Goal: Transaction & Acquisition: Book appointment/travel/reservation

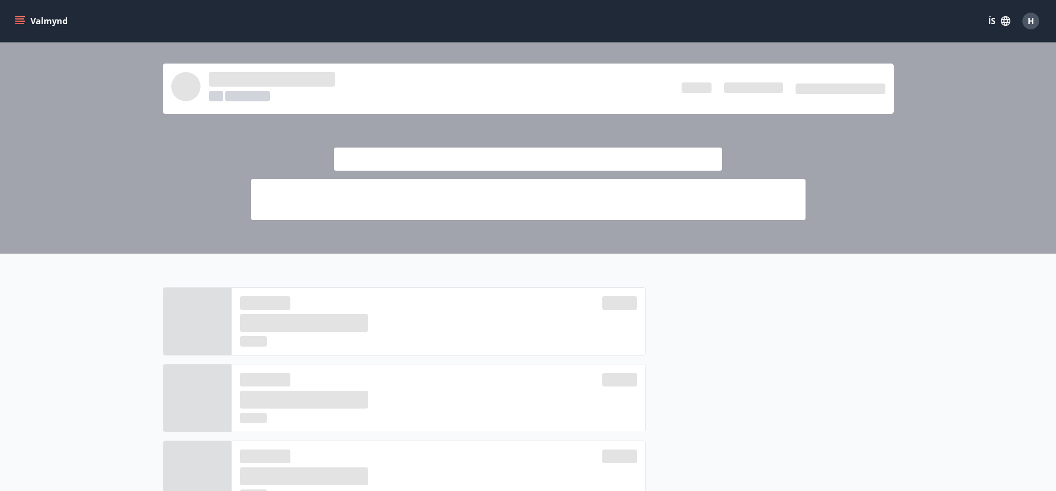
click at [46, 18] on button "Valmynd" at bounding box center [42, 21] width 59 height 19
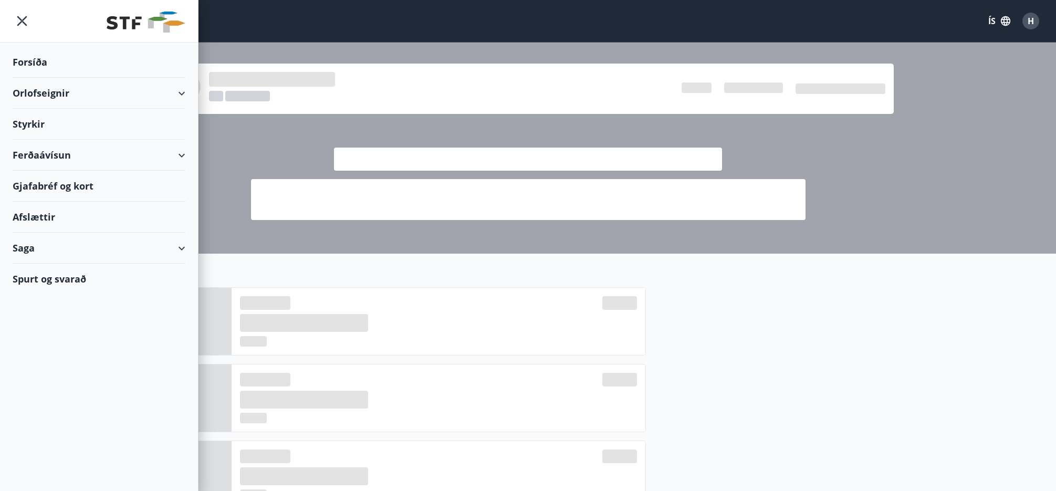
click at [26, 62] on div "Forsíða" at bounding box center [99, 62] width 173 height 31
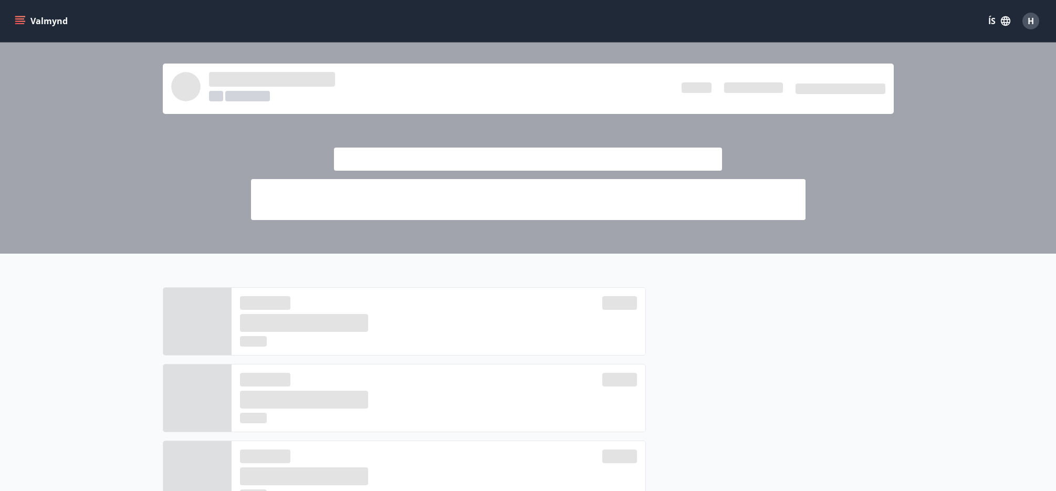
click at [51, 20] on button "Valmynd" at bounding box center [42, 21] width 59 height 19
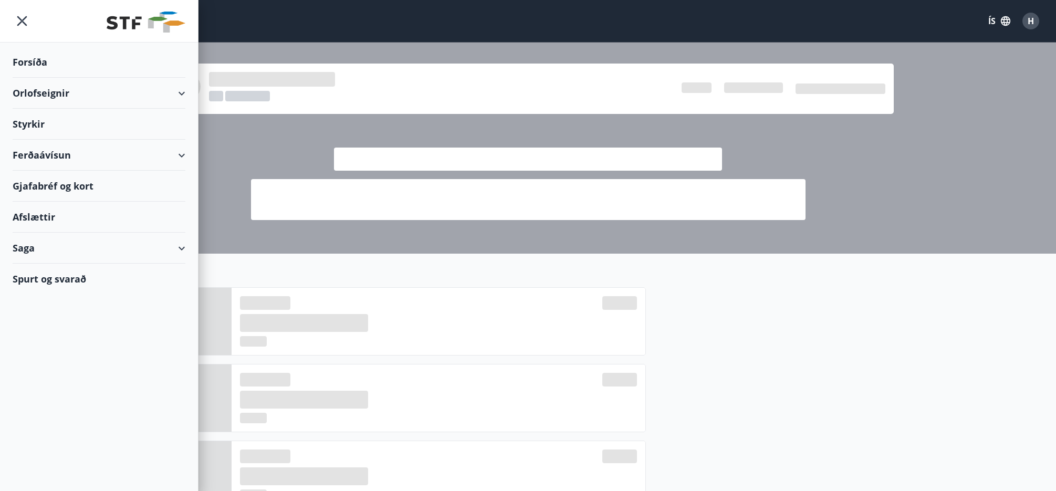
click at [58, 92] on div "Orlofseignir" at bounding box center [99, 93] width 173 height 31
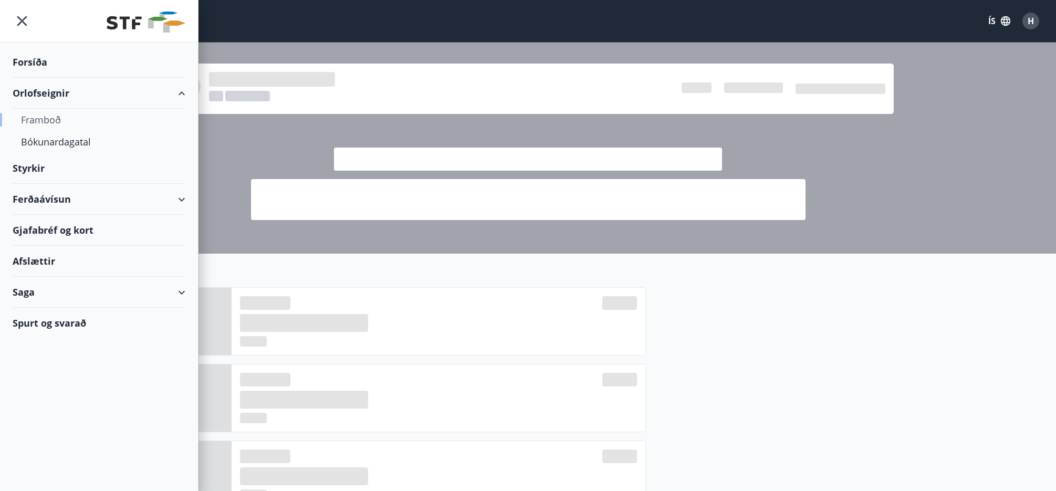
click at [52, 124] on div "Framboð" at bounding box center [99, 120] width 156 height 22
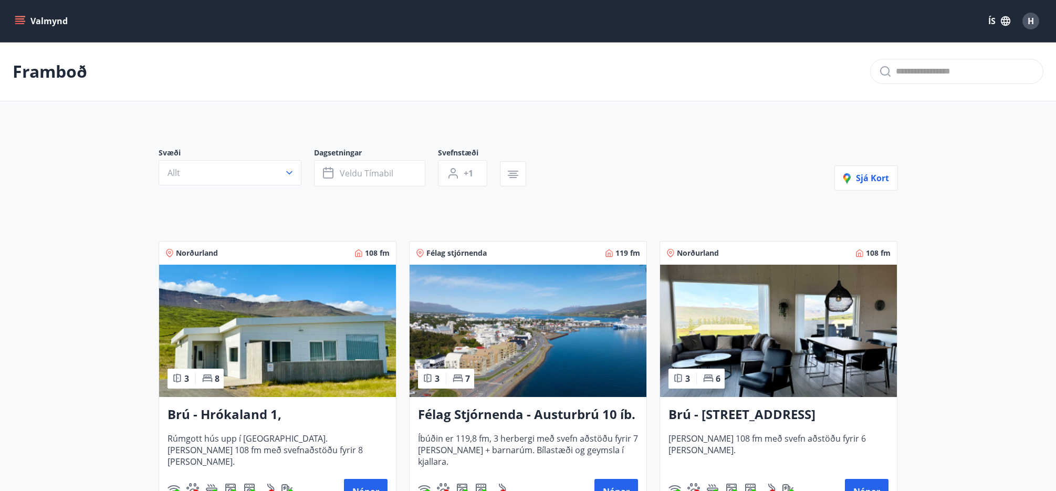
click at [288, 170] on icon "button" at bounding box center [289, 172] width 10 height 10
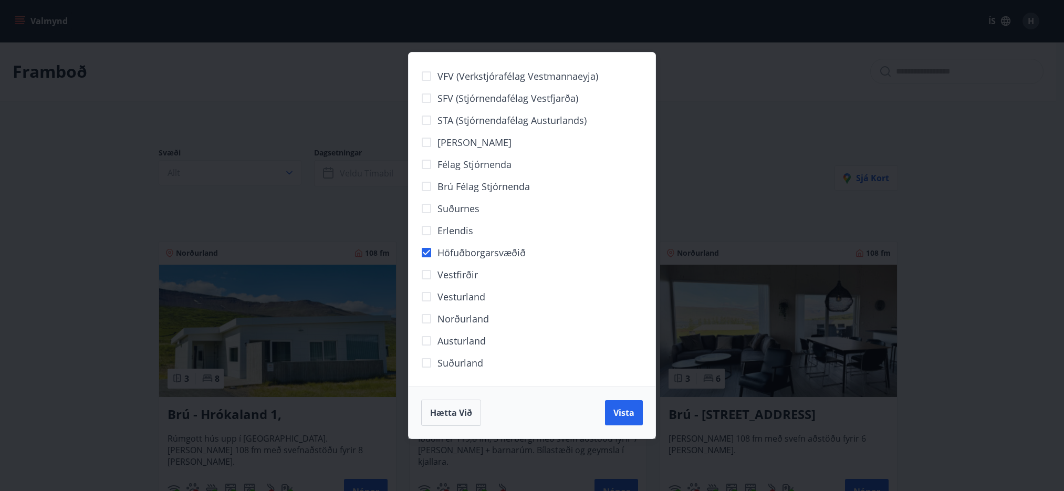
drag, startPoint x: 615, startPoint y: 418, endPoint x: 393, endPoint y: 165, distance: 336.3
click at [615, 418] on span "Vista" at bounding box center [623, 413] width 21 height 12
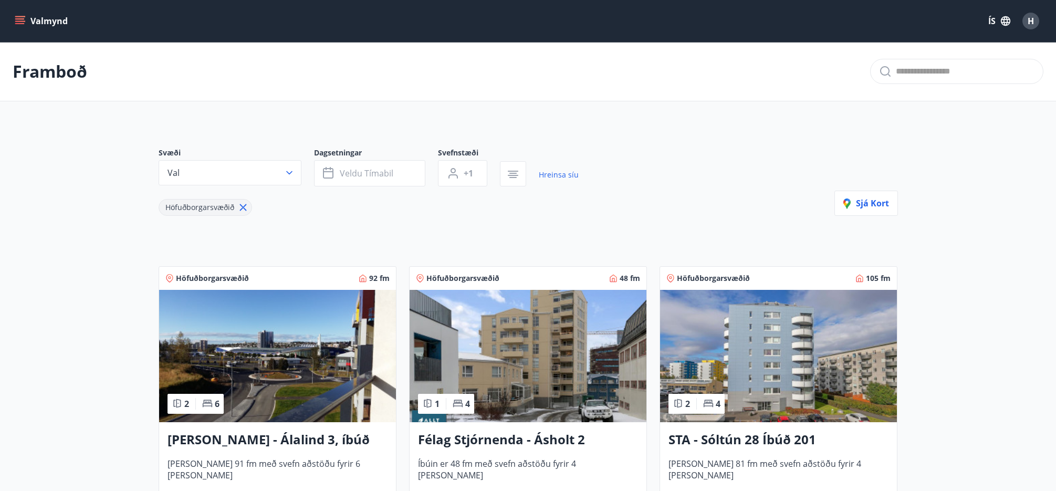
click at [472, 176] on span "+1" at bounding box center [468, 173] width 9 height 12
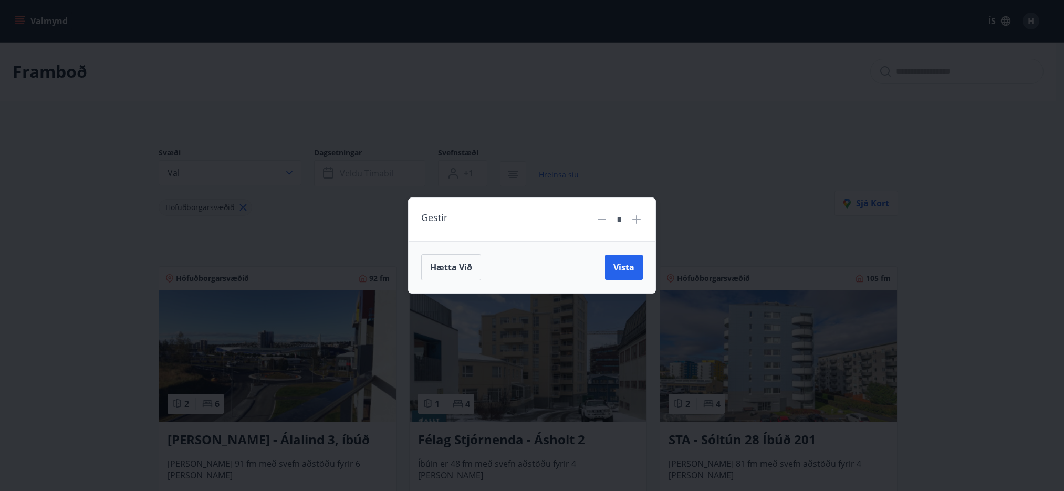
drag, startPoint x: 633, startPoint y: 222, endPoint x: 638, endPoint y: 229, distance: 9.0
click at [634, 222] on icon at bounding box center [636, 219] width 13 height 13
type input "*"
drag, startPoint x: 637, startPoint y: 277, endPoint x: 632, endPoint y: 271, distance: 8.2
click at [636, 276] on button "Vista" at bounding box center [624, 267] width 38 height 25
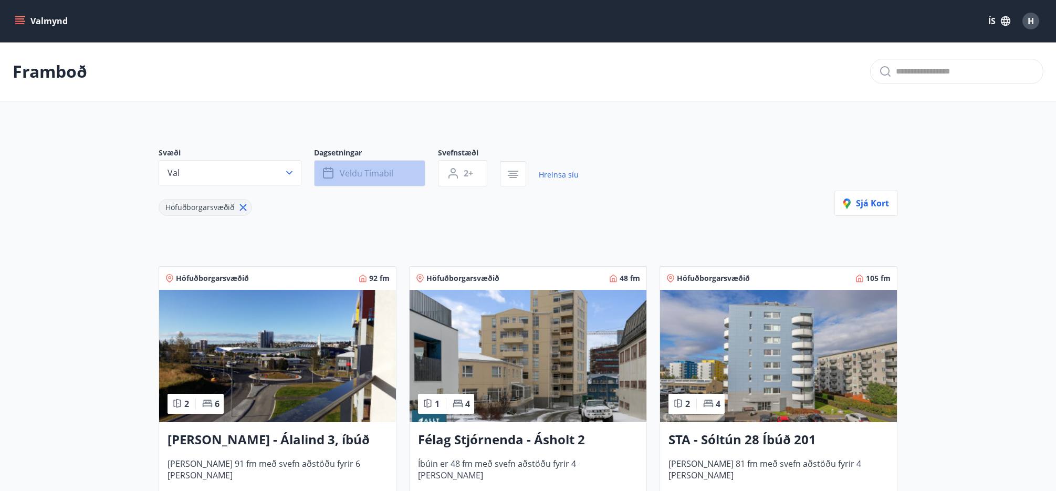
click at [402, 176] on button "Veldu tímabil" at bounding box center [369, 173] width 111 height 26
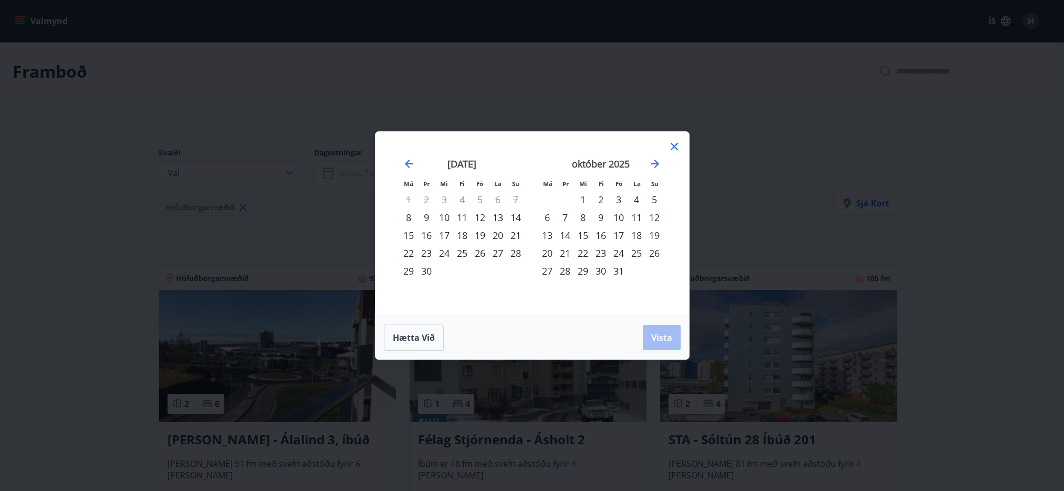
click at [479, 254] on div "26" at bounding box center [480, 253] width 18 height 18
drag, startPoint x: 515, startPoint y: 255, endPoint x: 522, endPoint y: 257, distance: 7.5
click at [516, 255] on div "28" at bounding box center [516, 253] width 18 height 18
click at [660, 335] on span "Vista" at bounding box center [661, 338] width 21 height 12
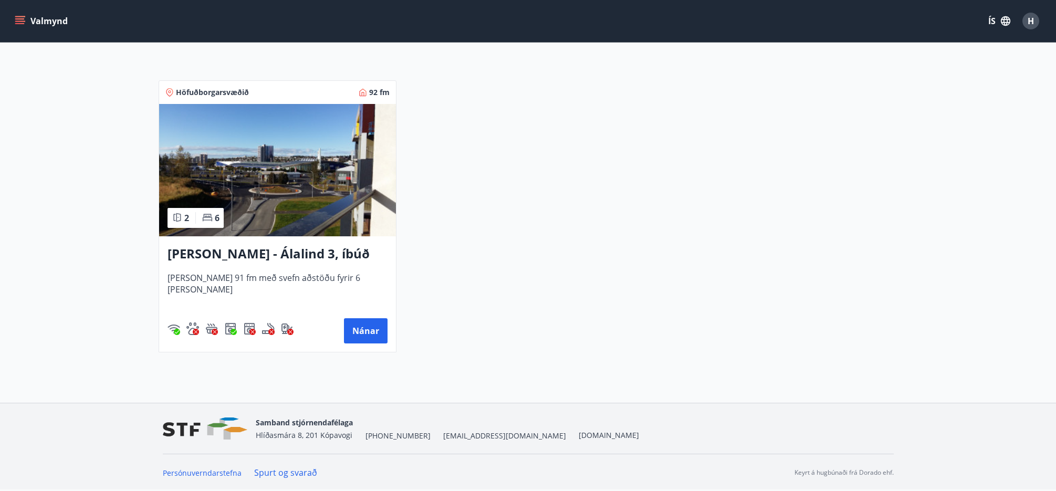
scroll to position [133, 0]
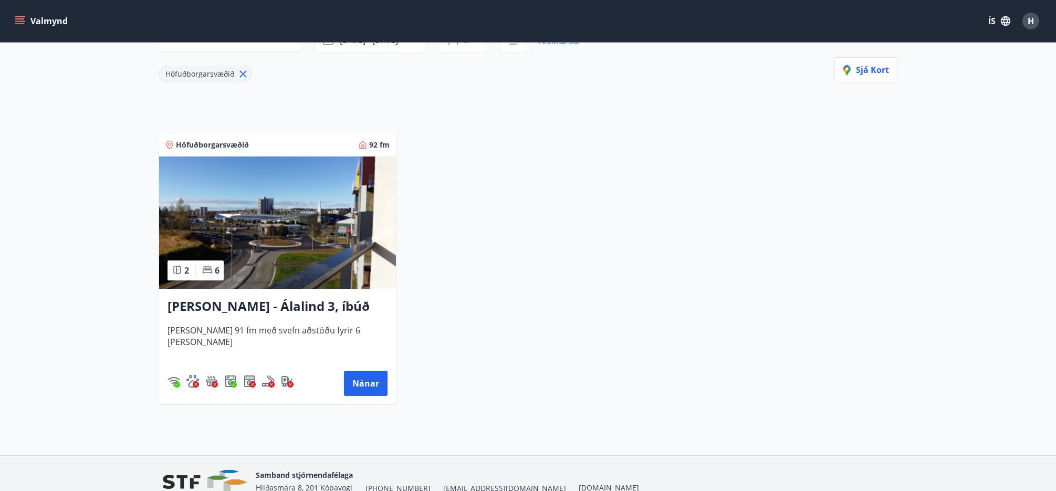
click at [243, 305] on h3 "[PERSON_NAME] - Álalind 3, íbúð 307" at bounding box center [277, 306] width 220 height 19
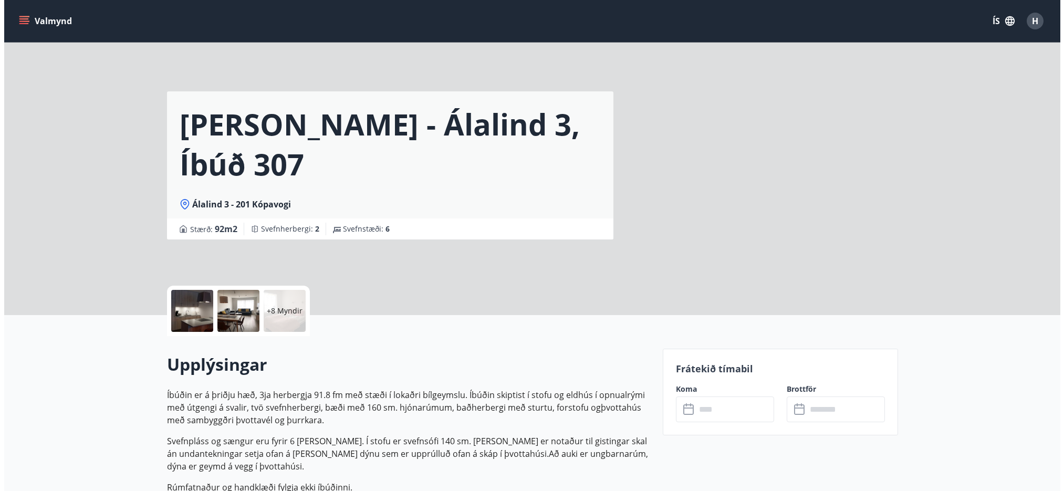
scroll to position [157, 0]
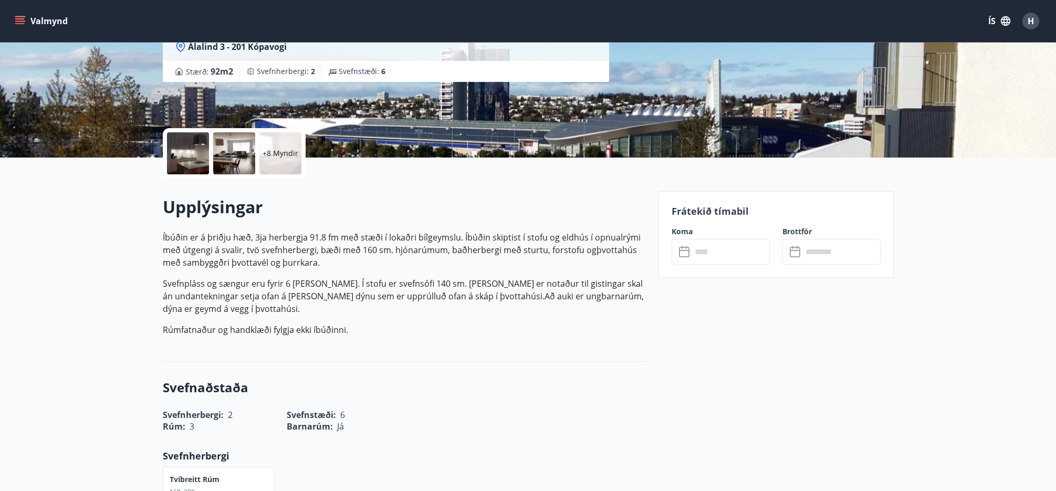
click at [226, 156] on div at bounding box center [234, 153] width 42 height 42
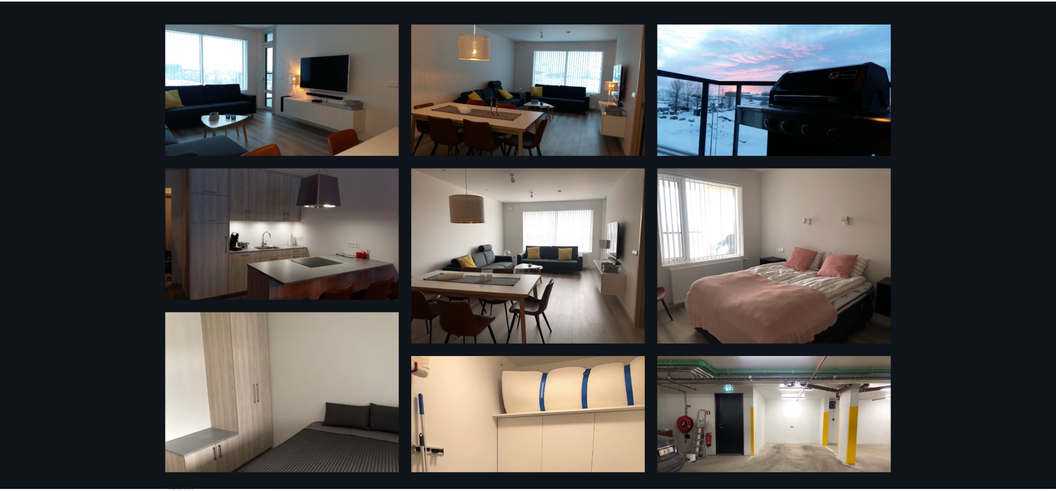
scroll to position [0, 0]
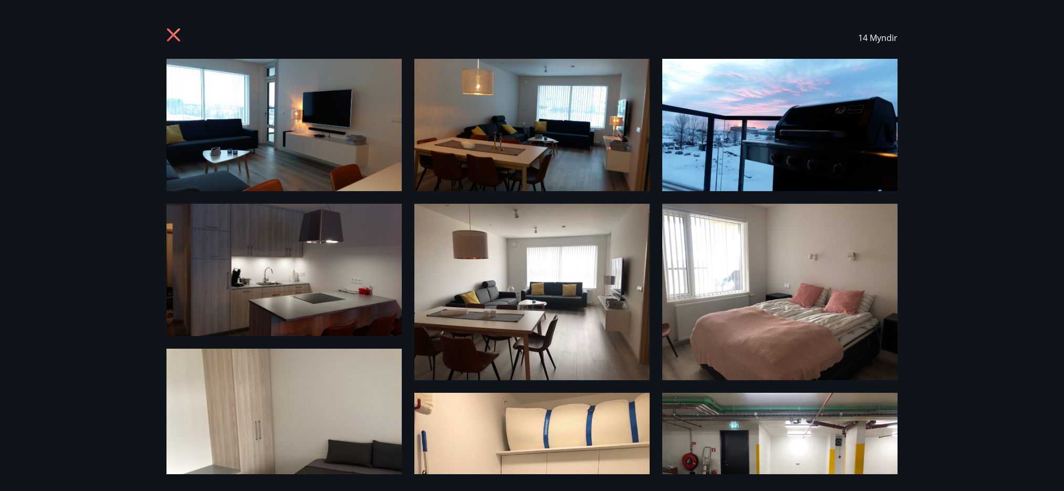
click at [173, 33] on icon at bounding box center [174, 36] width 17 height 17
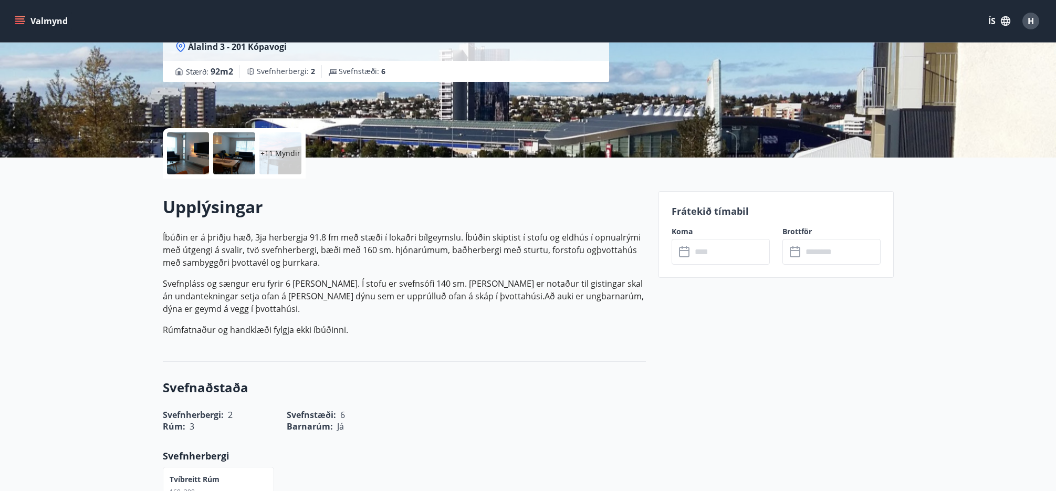
click at [735, 252] on input "text" at bounding box center [730, 252] width 78 height 26
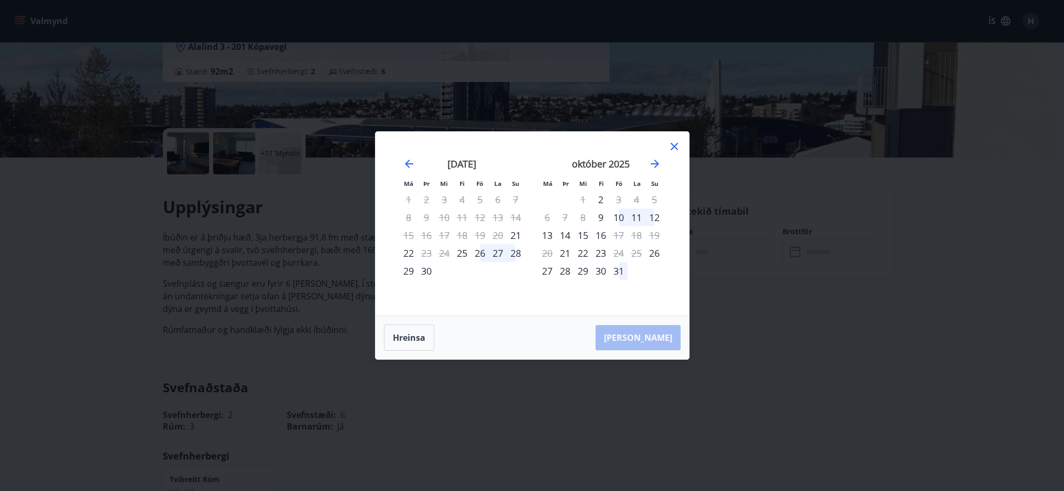
click at [481, 256] on div "26" at bounding box center [480, 253] width 18 height 18
click at [514, 256] on div "28" at bounding box center [516, 253] width 18 height 18
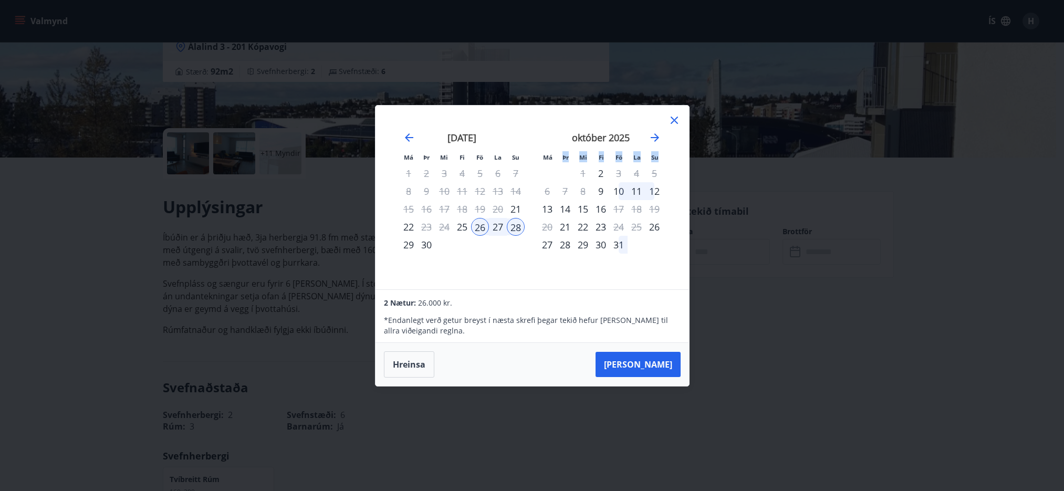
drag, startPoint x: 540, startPoint y: 115, endPoint x: 556, endPoint y: 161, distance: 48.7
click at [556, 161] on div "Má Þr Mi Fi Fö La Su Má Þr Mi Fi Fö La Su [DATE] 1 2 3 4 5 6 7 8 9 10 11 12 13 …" at bounding box center [531, 198] width 313 height 184
click at [532, 124] on div "[DATE] 1 2 3 4 5 6 7 8 9 10 11 12 13 14 15 16 17 18 19 20 21 22 23 24 25 26 27 …" at bounding box center [600, 204] width 139 height 172
click at [665, 368] on button "[PERSON_NAME]" at bounding box center [637, 364] width 85 height 25
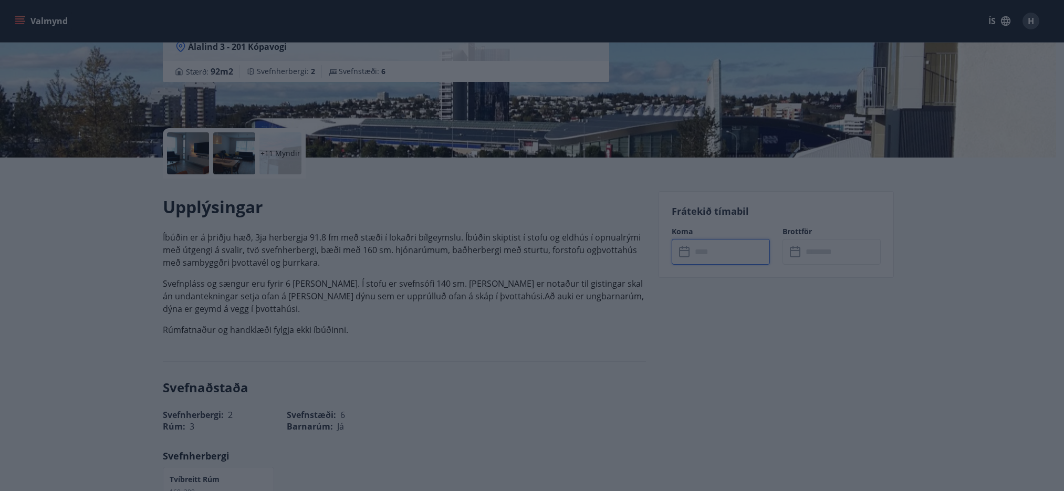
type input "******"
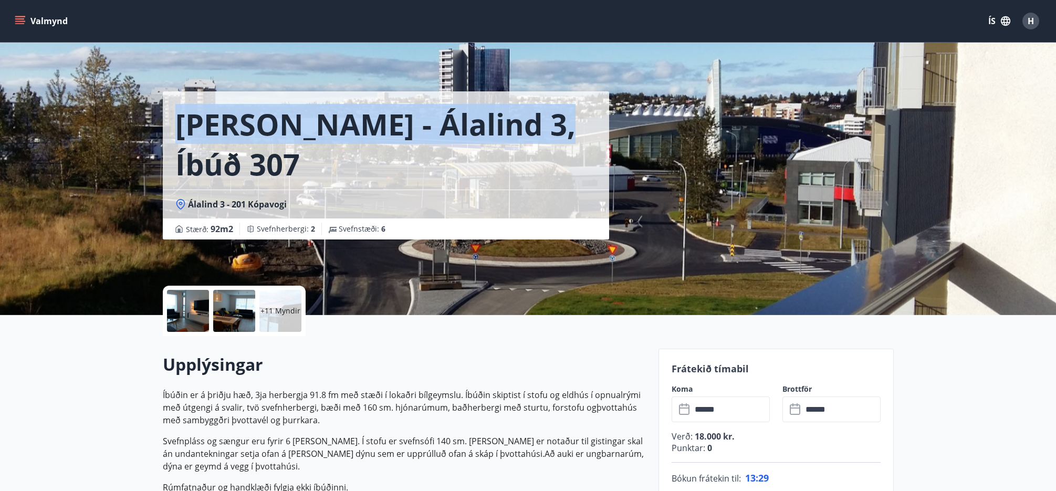
drag, startPoint x: 532, startPoint y: 129, endPoint x: 188, endPoint y: 127, distance: 343.3
click at [160, 122] on div "[PERSON_NAME] - Álalind 3, íbúð 307 Álalind 3 - 201 Kópavogi Stærð : 92 m2 Svef…" at bounding box center [528, 157] width 756 height 315
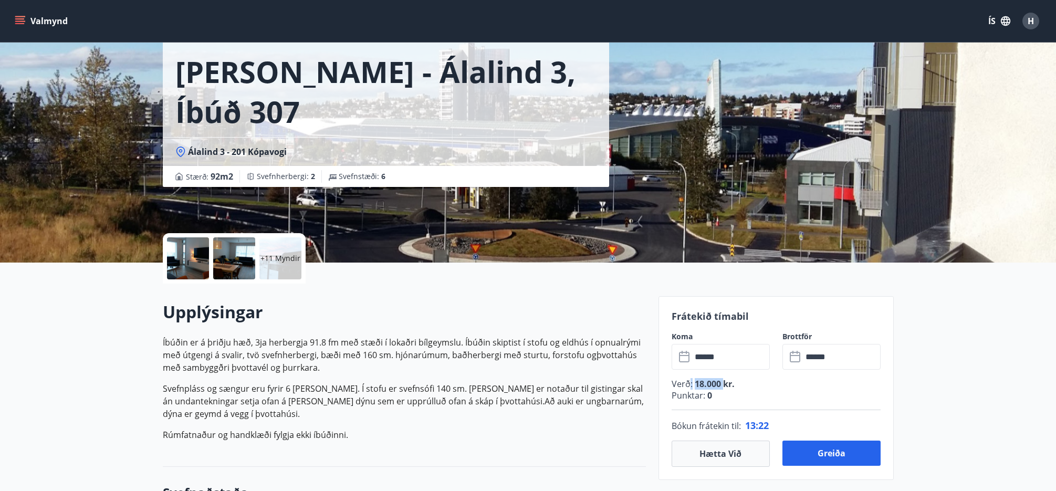
drag, startPoint x: 723, startPoint y: 384, endPoint x: 689, endPoint y: 382, distance: 34.2
click at [689, 382] on p "Verð : 18.000 kr." at bounding box center [775, 384] width 209 height 12
click at [750, 382] on p "Verð : 18.000 kr." at bounding box center [775, 384] width 209 height 12
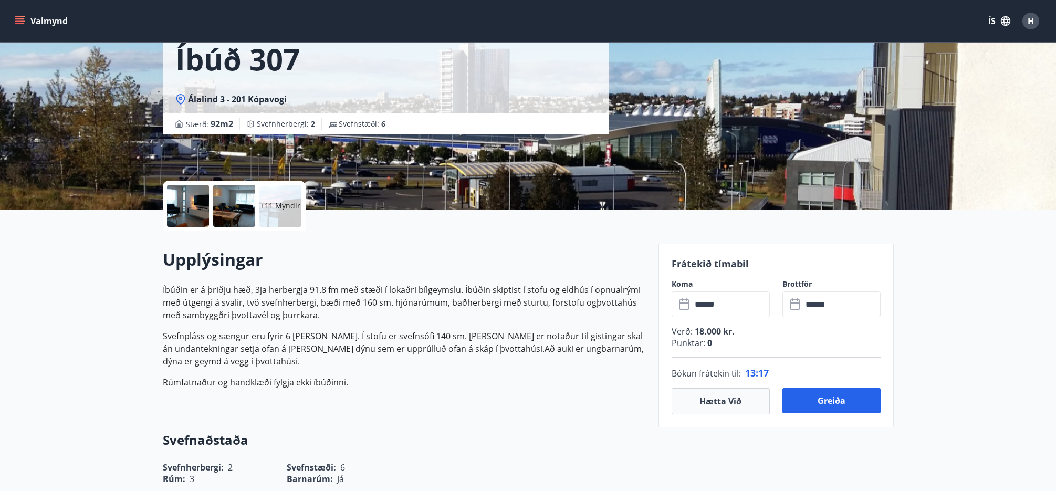
scroll to position [0, 0]
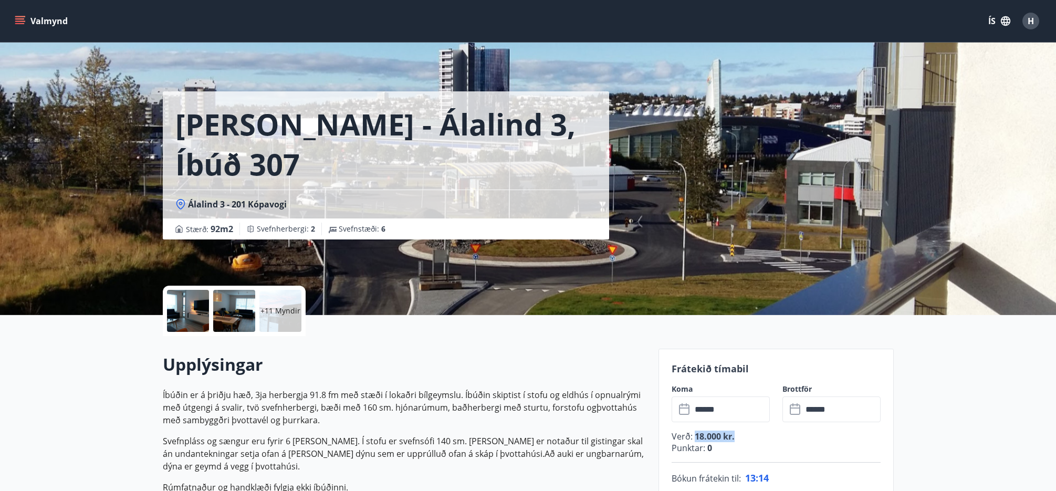
drag, startPoint x: 745, startPoint y: 438, endPoint x: 695, endPoint y: 438, distance: 50.4
click at [695, 438] on p "Verð : 18.000 kr." at bounding box center [775, 436] width 209 height 12
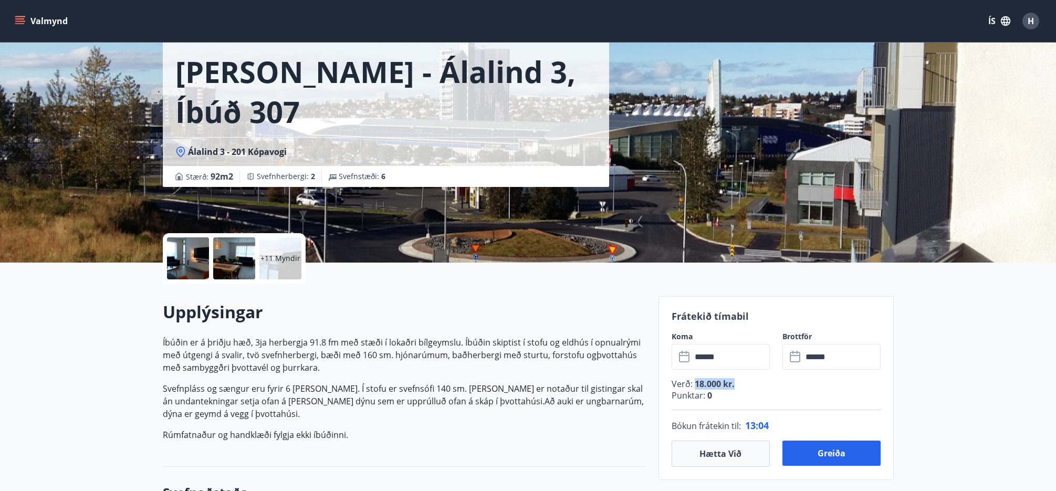
scroll to position [105, 0]
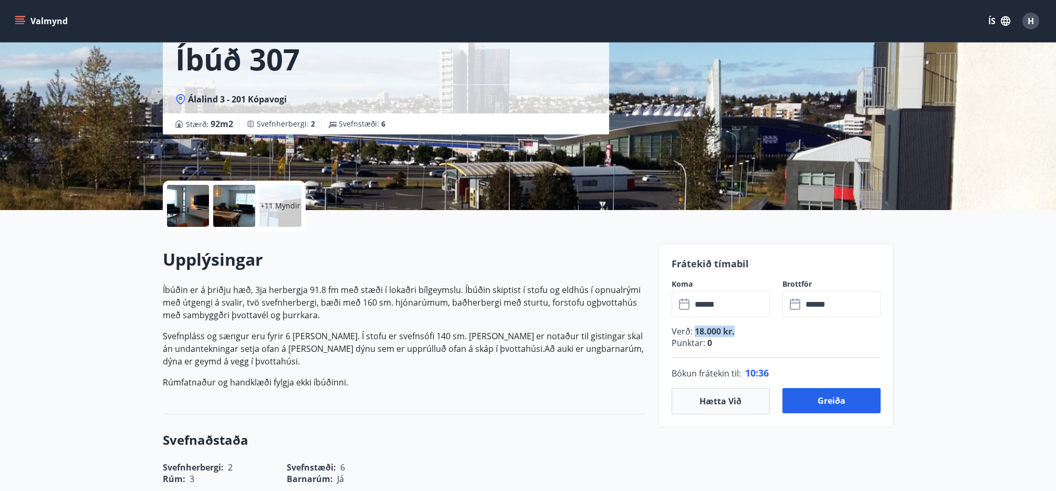
click at [746, 306] on input "******" at bounding box center [730, 304] width 78 height 26
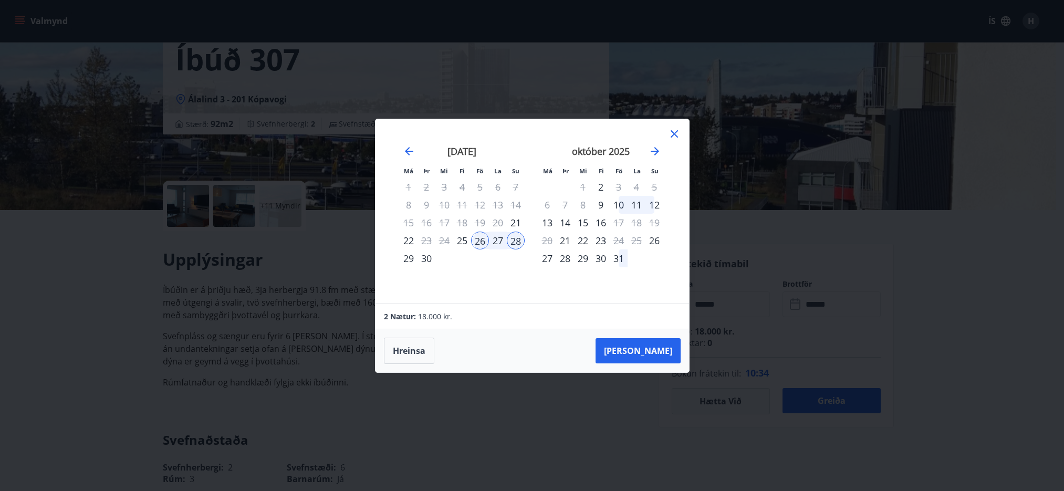
click at [669, 133] on icon at bounding box center [674, 134] width 13 height 13
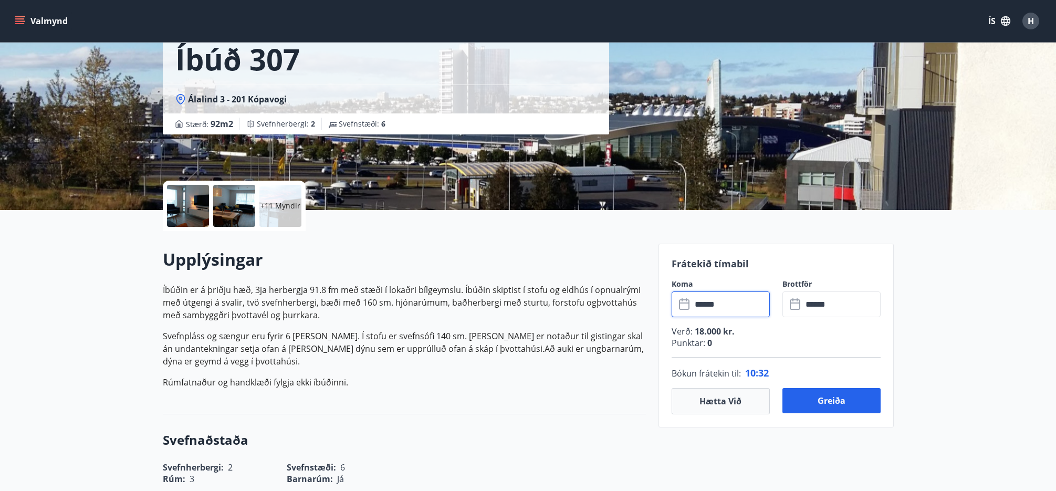
scroll to position [0, 0]
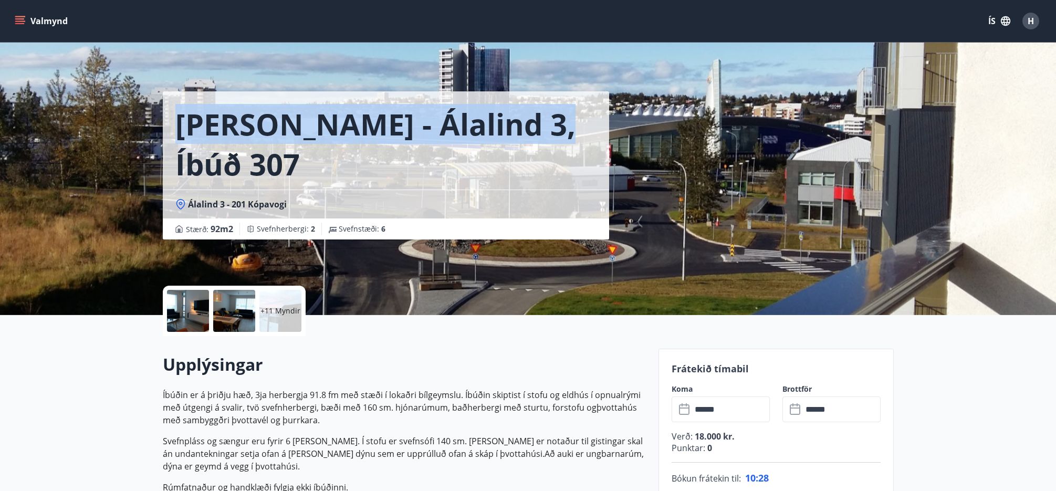
drag, startPoint x: 532, startPoint y: 122, endPoint x: 193, endPoint y: 144, distance: 339.9
click at [163, 140] on div "[PERSON_NAME] - Álalind 3, íbúð 307" at bounding box center [386, 140] width 446 height 98
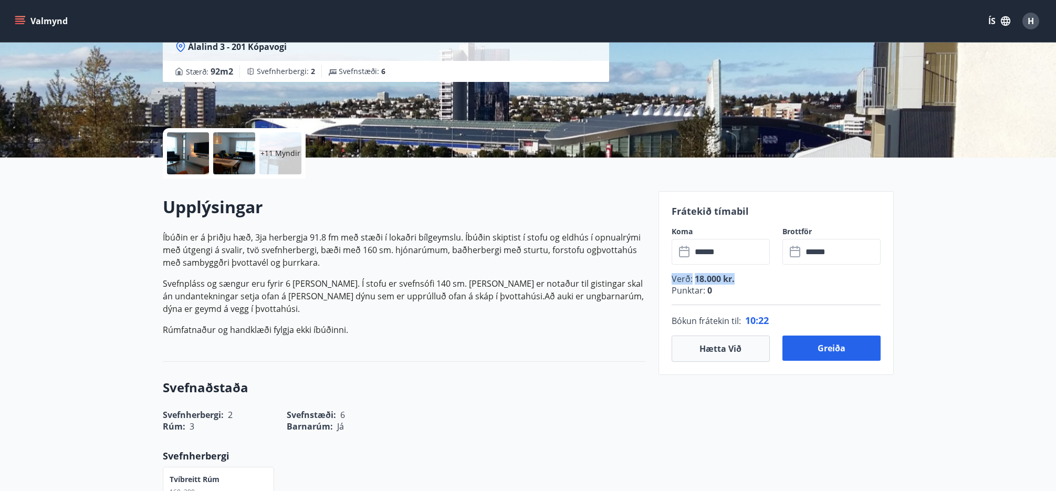
drag, startPoint x: 739, startPoint y: 280, endPoint x: 689, endPoint y: 284, distance: 50.0
click at [671, 281] on p "Verð : 18.000 kr." at bounding box center [775, 279] width 209 height 12
click at [724, 286] on p "Punktar : 0" at bounding box center [775, 291] width 209 height 12
drag, startPoint x: 711, startPoint y: 289, endPoint x: 670, endPoint y: 279, distance: 42.7
click at [661, 279] on div "Frátekið tímabil Koma ​ ****** ​ Brottför ​ ****** ​ Verð : 18.000 kr. Punktar …" at bounding box center [775, 283] width 235 height 184
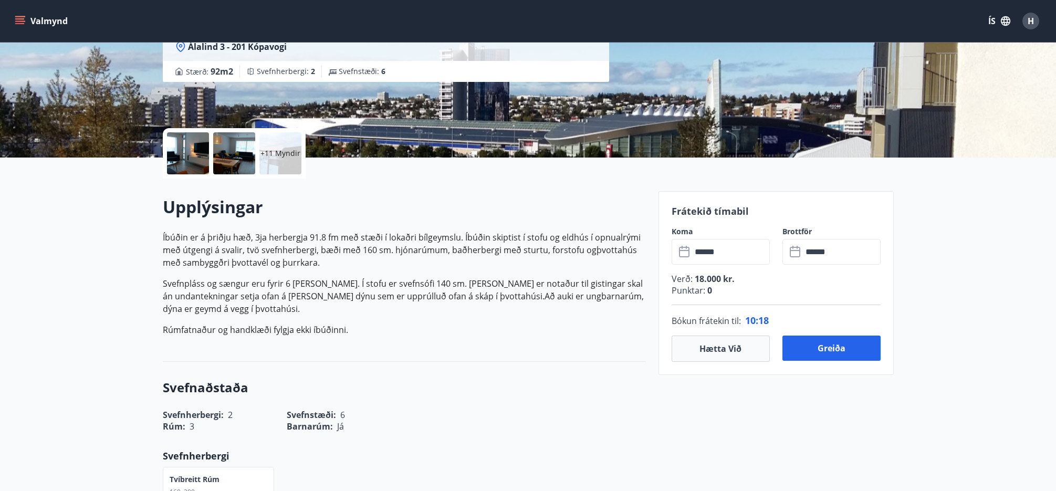
click at [733, 250] on input "******" at bounding box center [730, 252] width 78 height 26
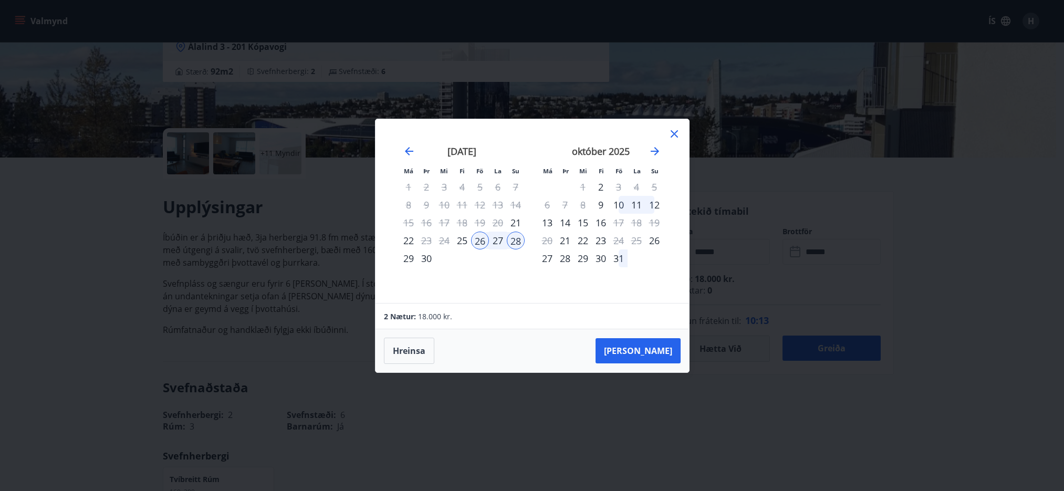
click at [674, 134] on icon at bounding box center [674, 134] width 13 height 13
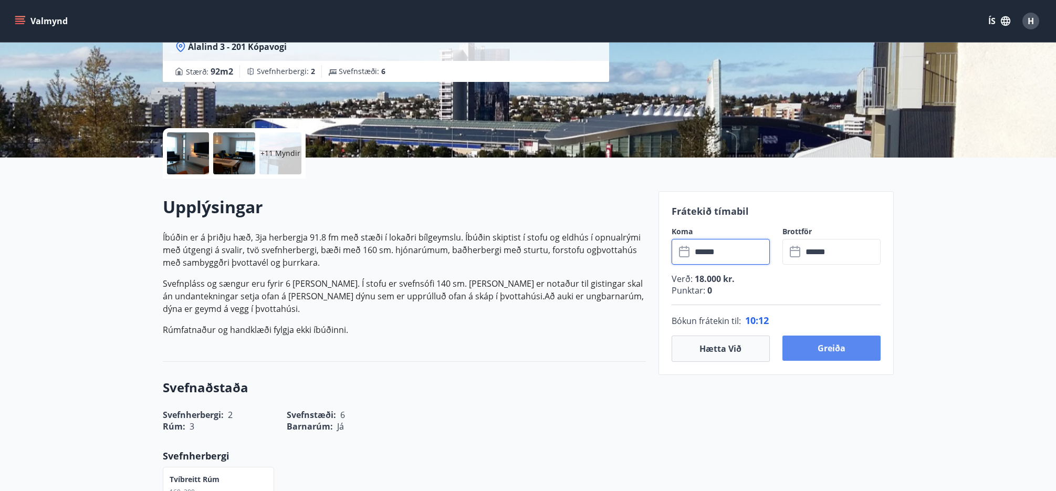
click at [824, 349] on button "Greiða" at bounding box center [831, 347] width 98 height 25
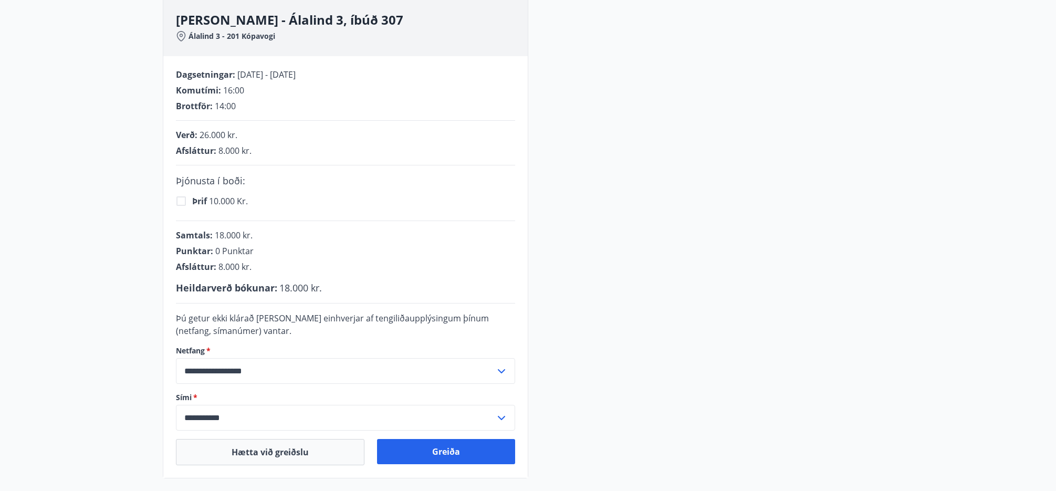
scroll to position [262, 0]
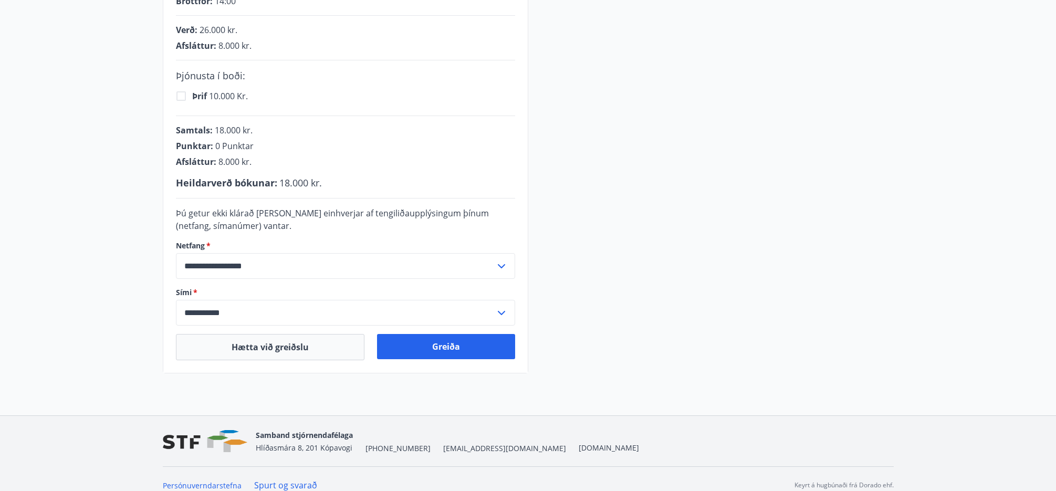
click at [506, 266] on div "**********" at bounding box center [345, 266] width 339 height 26
click at [274, 298] on li "[EMAIL_ADDRESS][DOMAIN_NAME]" at bounding box center [345, 307] width 338 height 19
click at [506, 265] on div "**********" at bounding box center [345, 266] width 339 height 26
click at [369, 289] on li "[EMAIL_ADDRESS][DOMAIN_NAME]" at bounding box center [345, 288] width 338 height 19
type input "**********"
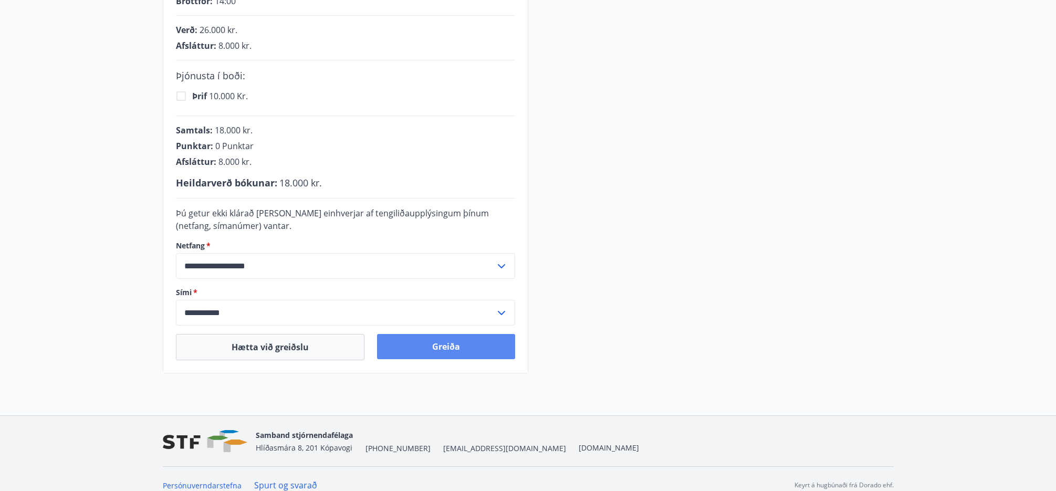
click at [454, 346] on button "Greiða" at bounding box center [446, 346] width 138 height 25
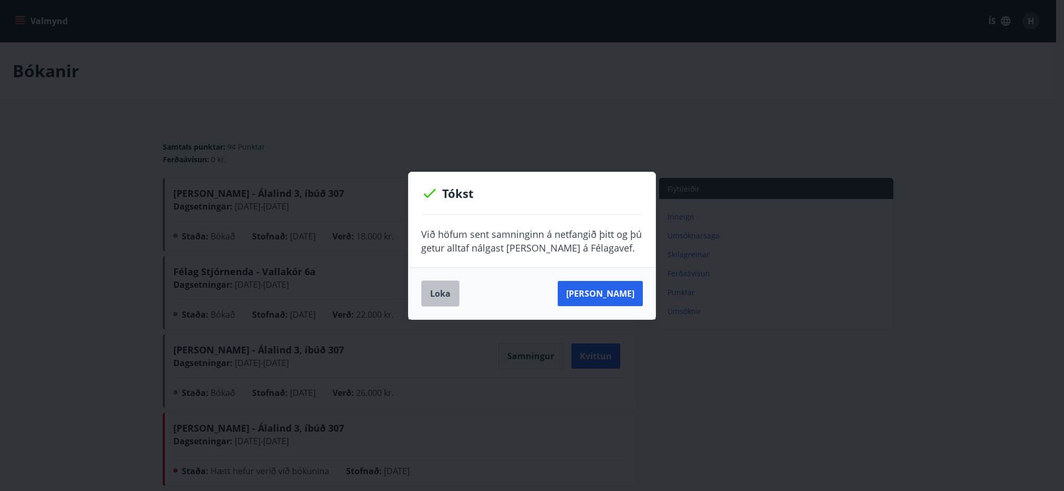
click at [450, 297] on button "Loka" at bounding box center [440, 293] width 38 height 26
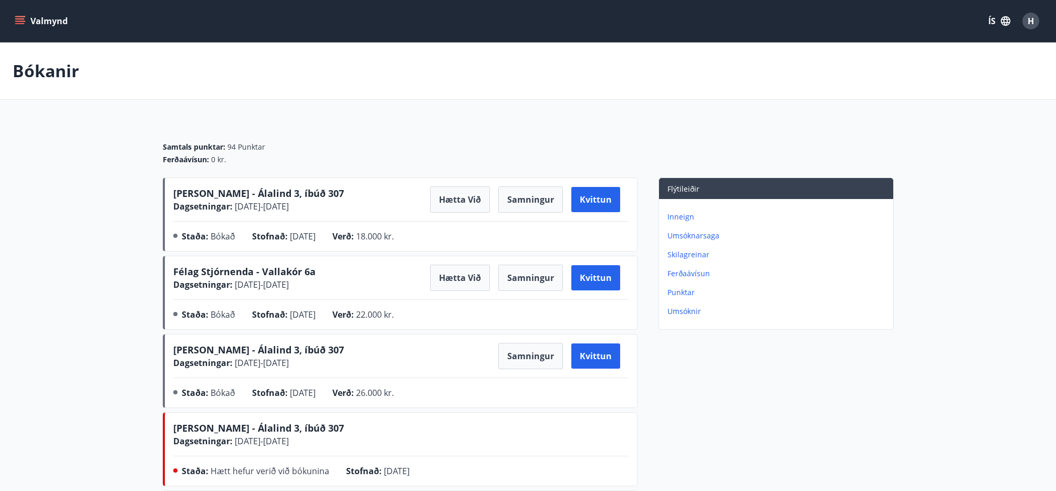
click at [89, 303] on main "Bókanir Samtals punktar : 94 Punktar Ferðaávísun : 0 kr. Berg - Álalind 3, íbúð…" at bounding box center [528, 306] width 1056 height 526
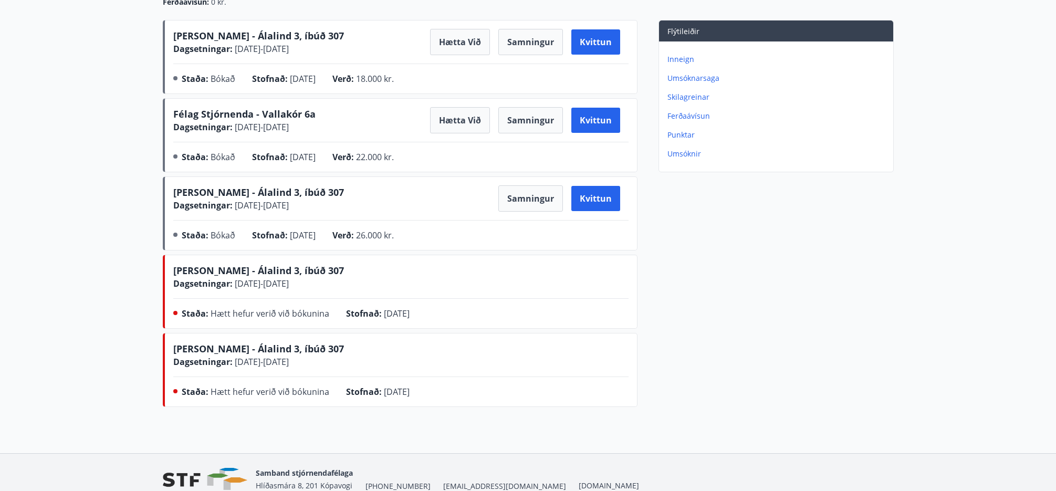
scroll to position [52, 0]
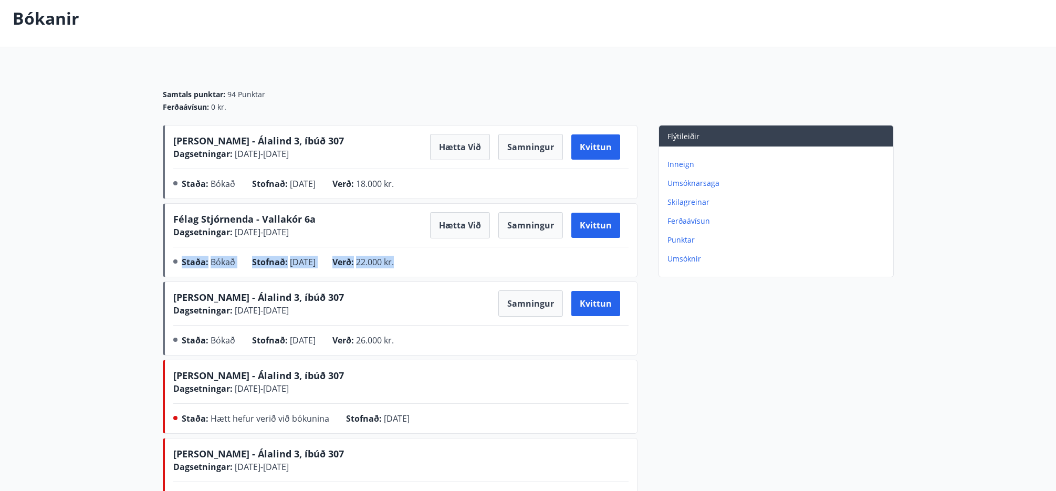
click at [91, 276] on main "Bókanir Samtals punktar : 94 Punktar Ferðaávísun : 0 kr. Berg - Álalind 3, íbúð…" at bounding box center [528, 253] width 1056 height 526
click at [528, 154] on button "Samningur" at bounding box center [530, 147] width 65 height 26
